Goal: Task Accomplishment & Management: Contribute content

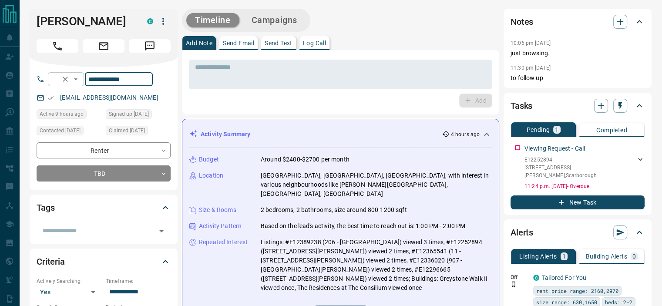
drag, startPoint x: 150, startPoint y: 79, endPoint x: 95, endPoint y: 81, distance: 54.9
click at [95, 81] on div "**********" at bounding box center [100, 79] width 105 height 14
click at [313, 97] on div "Add" at bounding box center [341, 101] width 304 height 14
click at [221, 101] on div "Add" at bounding box center [341, 101] width 304 height 14
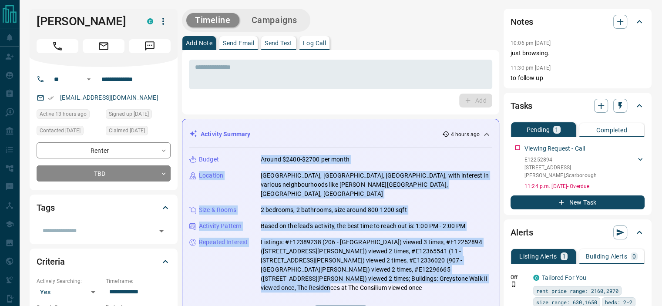
drag, startPoint x: 262, startPoint y: 159, endPoint x: 489, endPoint y: 269, distance: 252.4
click at [489, 269] on div "Budget Around $2400-$2700 per month Location Scarborough, Toronto, Ontario, wit…" at bounding box center [340, 237] width 303 height 179
click at [349, 246] on p "Listings: #E12389238 (206 - [GEOGRAPHIC_DATA]) viewed 3 times, #E12252894 ([STR…" at bounding box center [376, 265] width 231 height 55
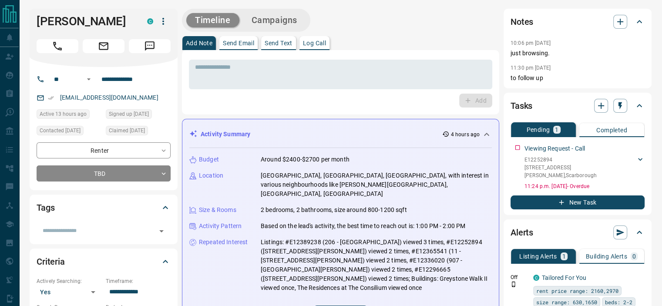
click at [272, 105] on div "Add" at bounding box center [341, 101] width 304 height 14
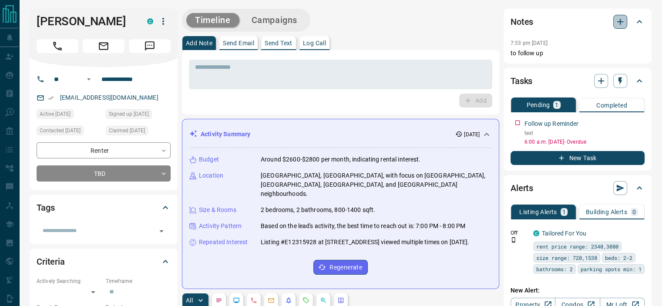
click at [621, 19] on icon "button" at bounding box center [620, 22] width 6 height 6
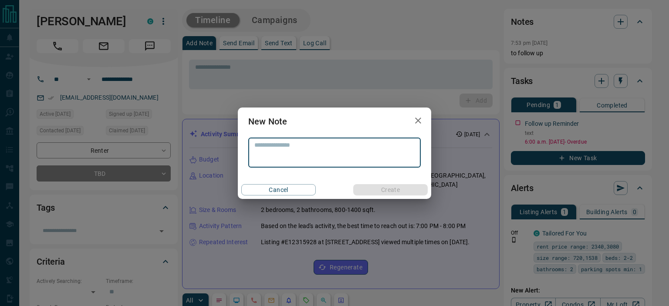
click at [284, 144] on textarea at bounding box center [334, 153] width 160 height 22
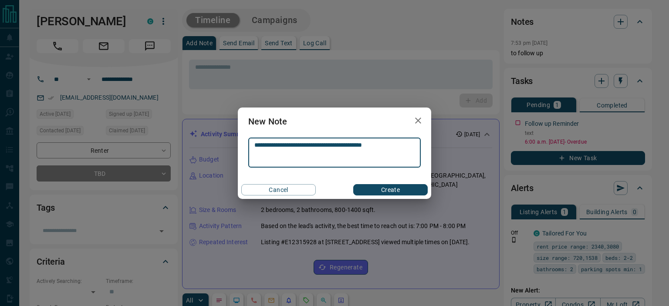
type textarea "**********"
click at [392, 188] on button "Create" at bounding box center [390, 189] width 74 height 11
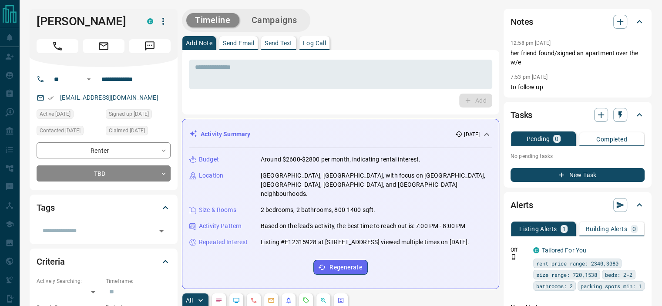
click at [267, 104] on div "Add" at bounding box center [341, 101] width 304 height 14
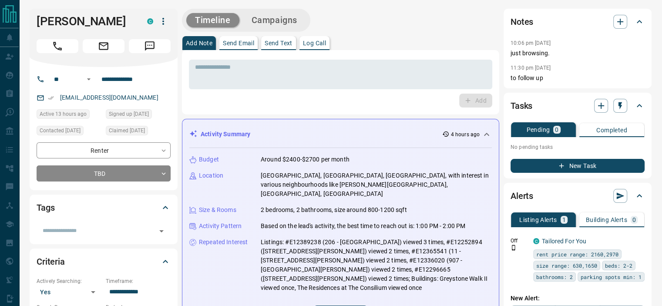
click at [345, 104] on div "Add" at bounding box center [341, 101] width 304 height 14
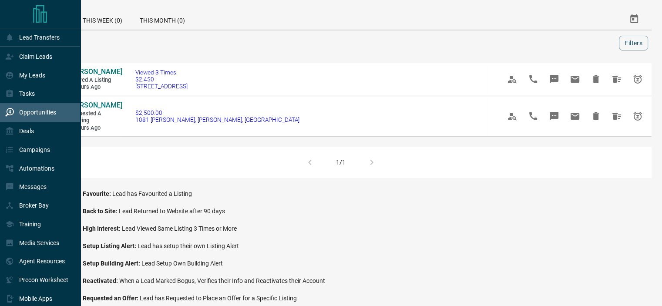
click at [33, 113] on p "Opportunities" at bounding box center [37, 112] width 37 height 7
click at [38, 112] on p "Opportunities" at bounding box center [37, 112] width 37 height 7
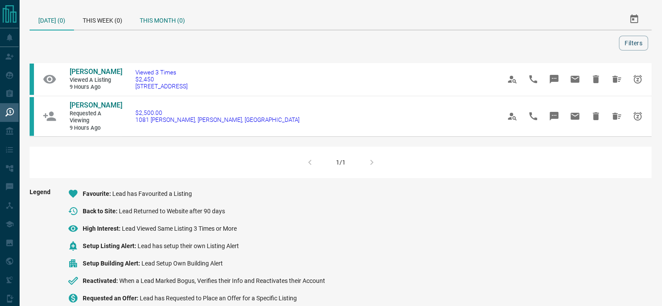
click at [160, 20] on div "This Month (0)" at bounding box center [162, 19] width 63 height 21
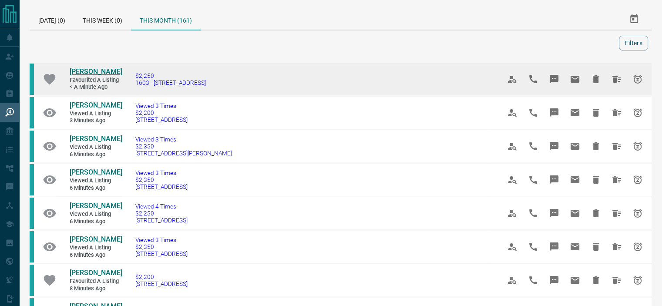
click at [91, 71] on span "Maria Murcia" at bounding box center [96, 71] width 53 height 8
